Goal: Submit feedback/report problem

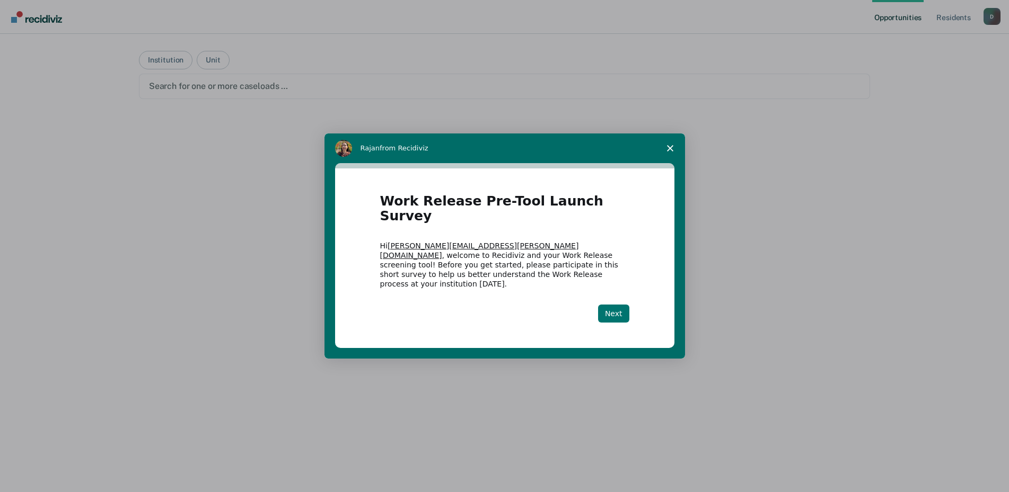
click at [610, 307] on button "Next" at bounding box center [613, 314] width 31 height 18
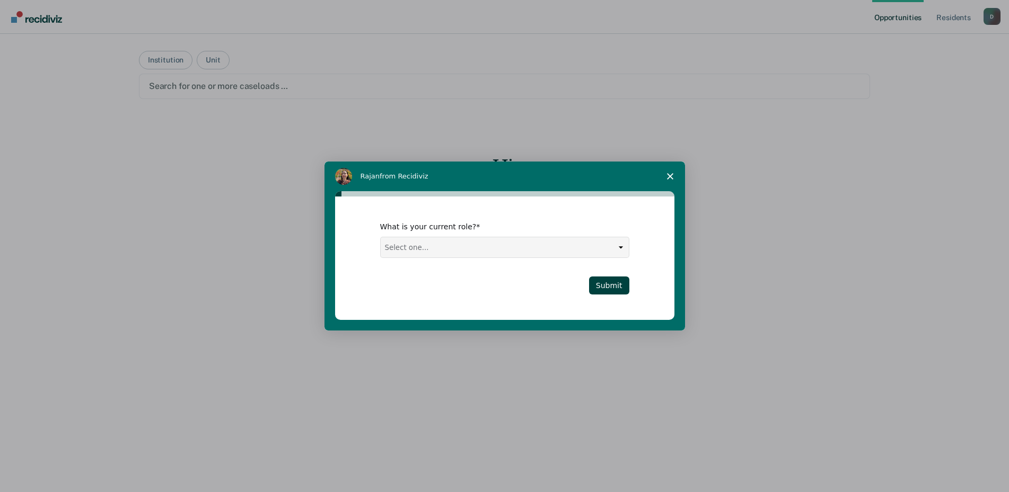
click at [428, 240] on select "Select one... Case Manager FUM Assistant [PERSON_NAME] [PERSON_NAME]" at bounding box center [505, 248] width 248 height 20
select select "FUM"
click at [381, 238] on select "Select one... Case Manager FUM Assistant [PERSON_NAME] [PERSON_NAME]" at bounding box center [505, 248] width 248 height 20
click at [611, 291] on button "Submit" at bounding box center [609, 286] width 40 height 18
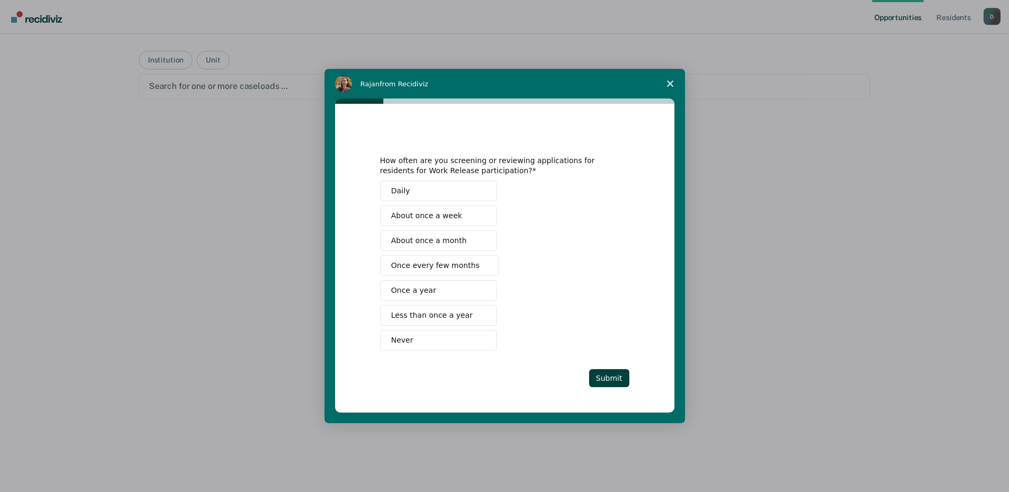
click at [463, 263] on span "Once every few months" at bounding box center [435, 265] width 89 height 11
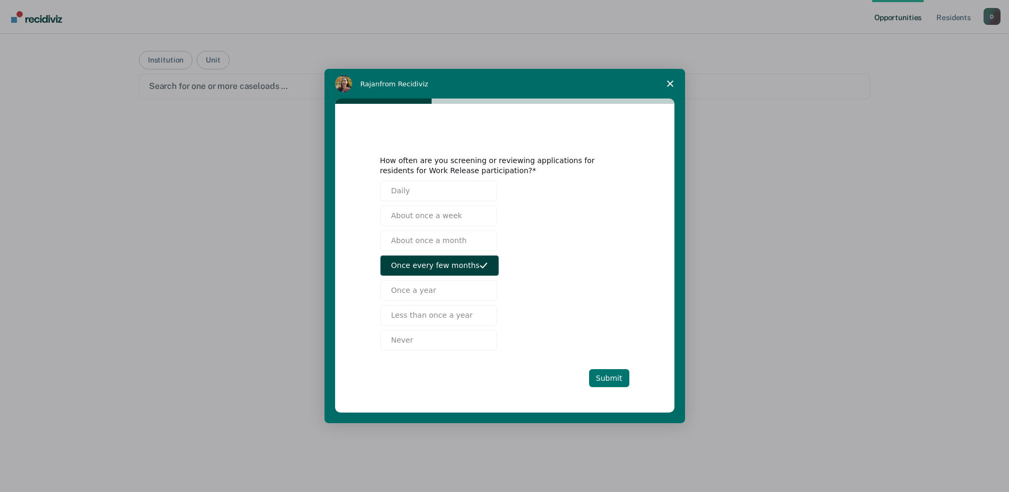
click at [603, 379] on button "Submit" at bounding box center [609, 379] width 40 height 18
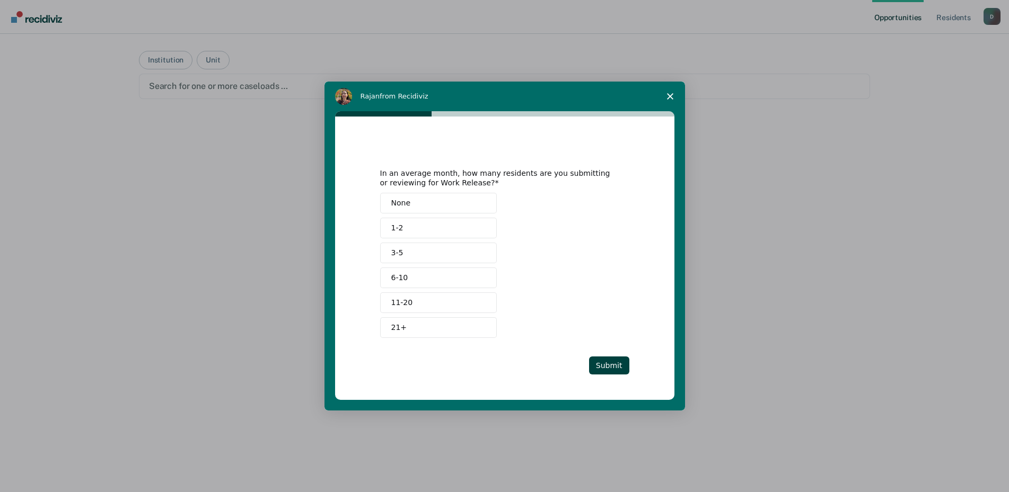
click at [441, 206] on button "None" at bounding box center [438, 203] width 117 height 21
click at [606, 365] on button "Submit" at bounding box center [609, 366] width 40 height 18
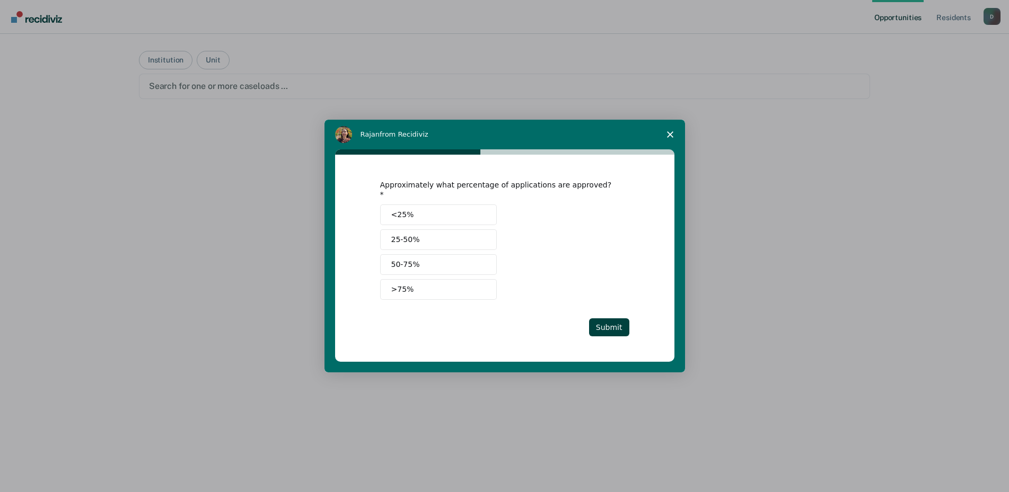
click at [442, 258] on button "50-75%" at bounding box center [438, 264] width 117 height 21
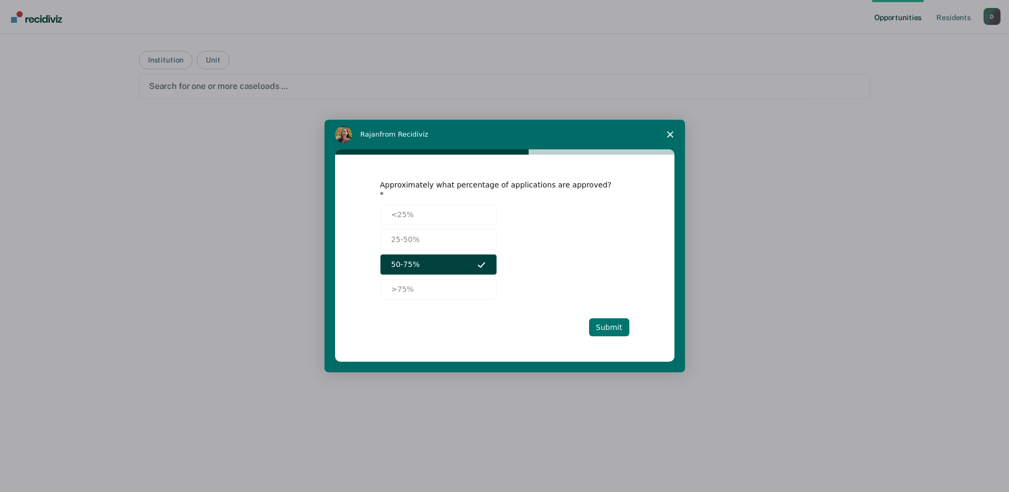
click at [601, 324] on button "Submit" at bounding box center [609, 328] width 40 height 18
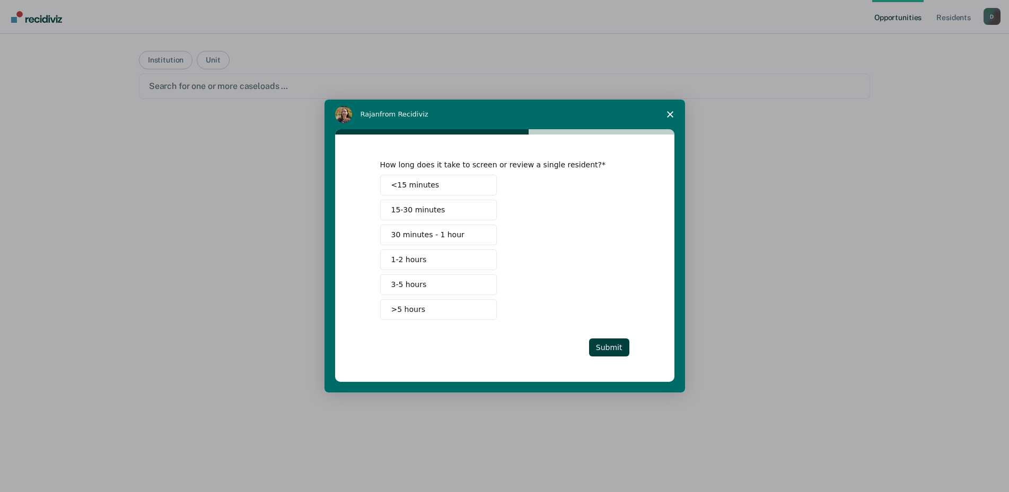
click at [453, 189] on button "<15 minutes" at bounding box center [438, 185] width 117 height 21
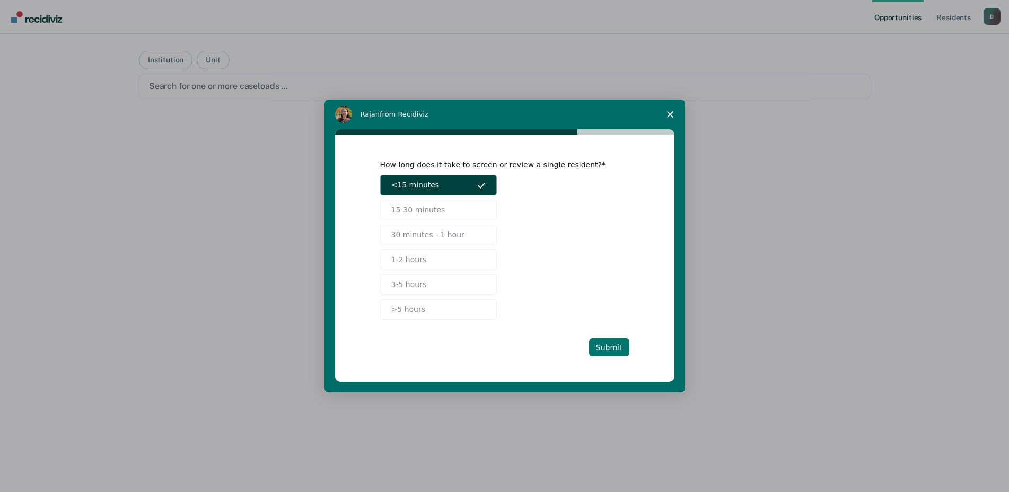
click at [608, 344] on button "Submit" at bounding box center [609, 348] width 40 height 18
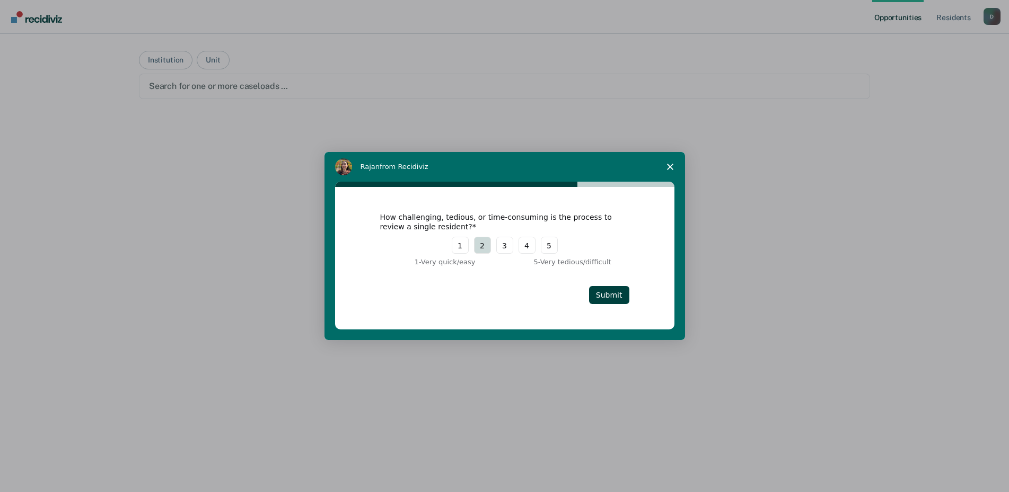
click at [485, 250] on button "2" at bounding box center [482, 245] width 17 height 17
click at [618, 296] on button "Submit" at bounding box center [609, 295] width 40 height 18
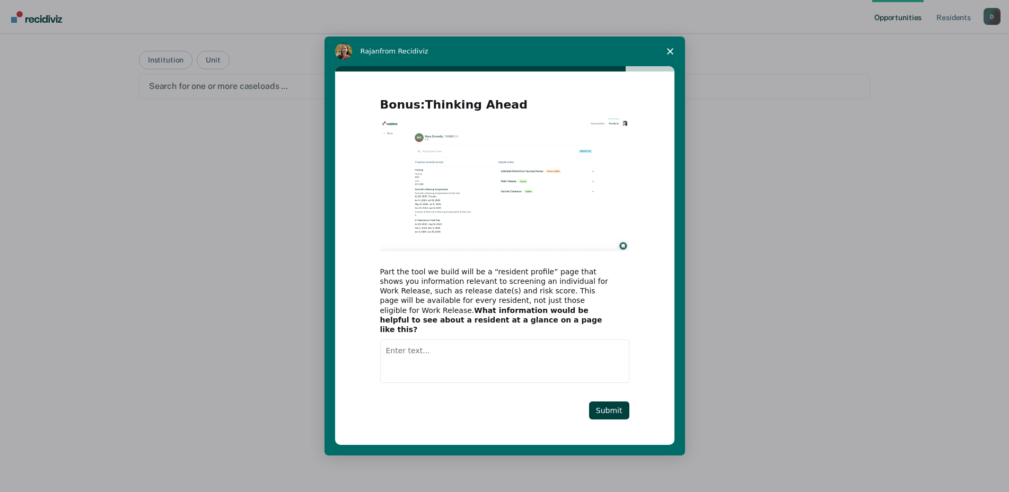
click at [426, 347] on textarea "Enter text..." at bounding box center [504, 361] width 249 height 43
type textarea "What institutions they would be eligible to work at."
click at [616, 412] on button "Submit" at bounding box center [609, 411] width 40 height 18
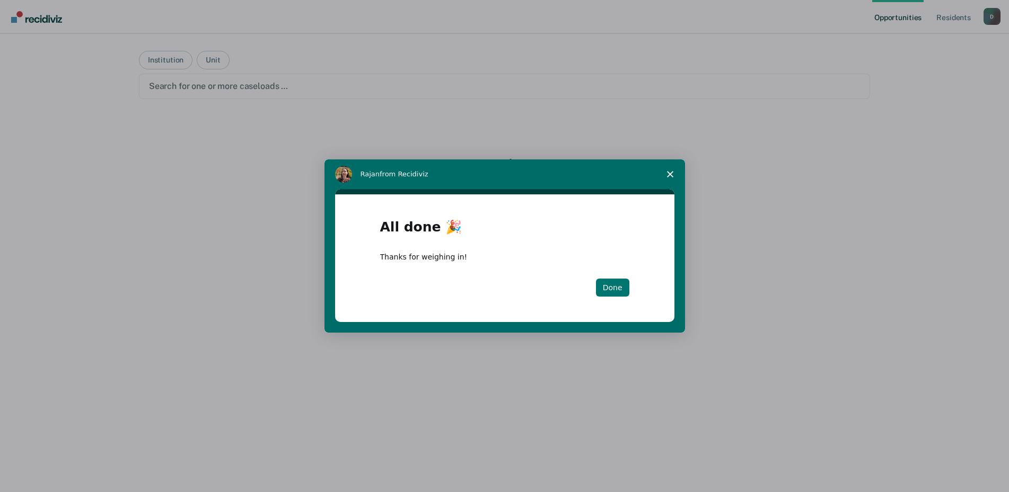
click at [604, 282] on button "Done" at bounding box center [612, 288] width 33 height 18
